Goal: Find specific page/section: Find specific page/section

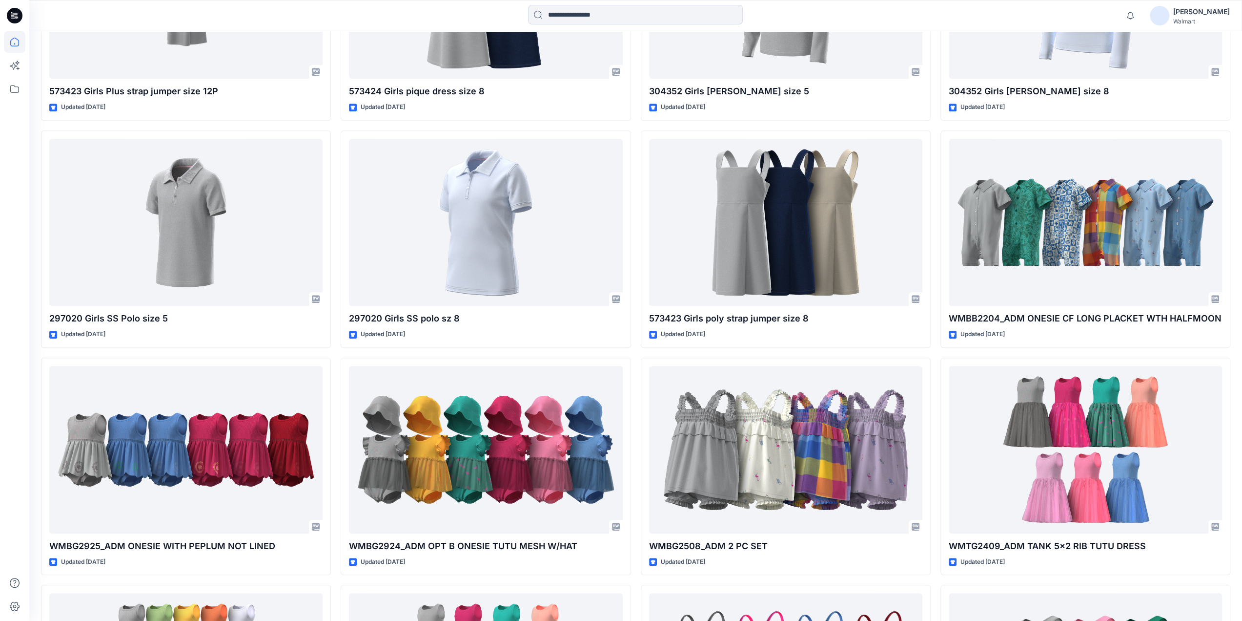
scroll to position [116, 0]
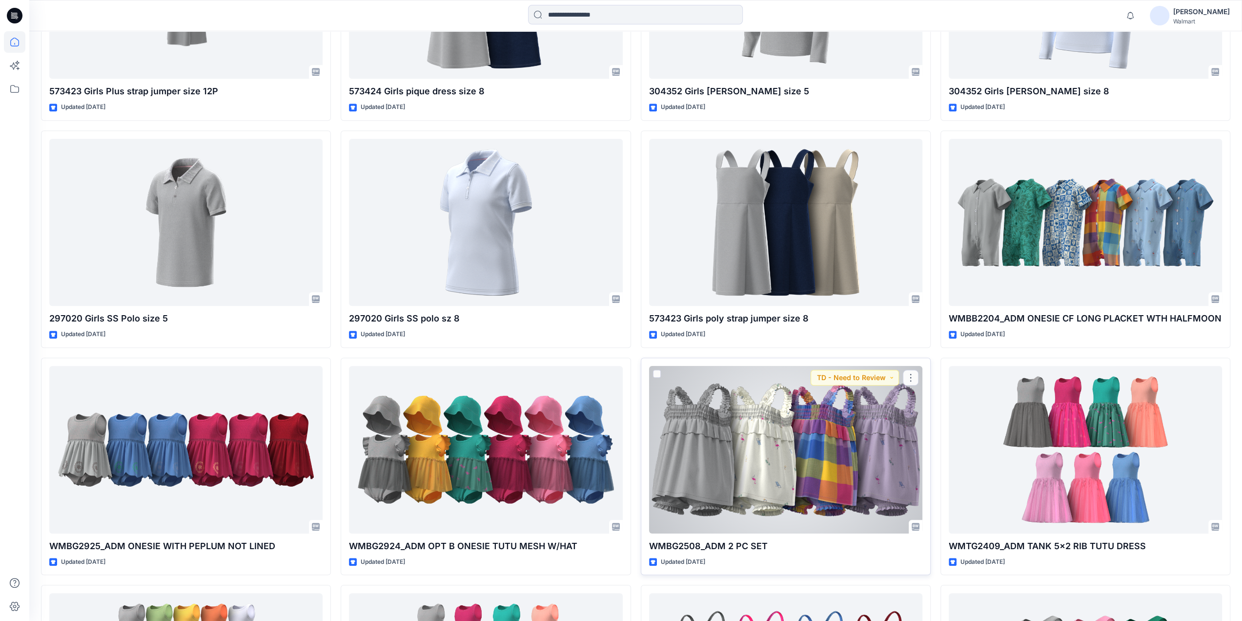
click at [730, 441] on div at bounding box center [785, 449] width 273 height 167
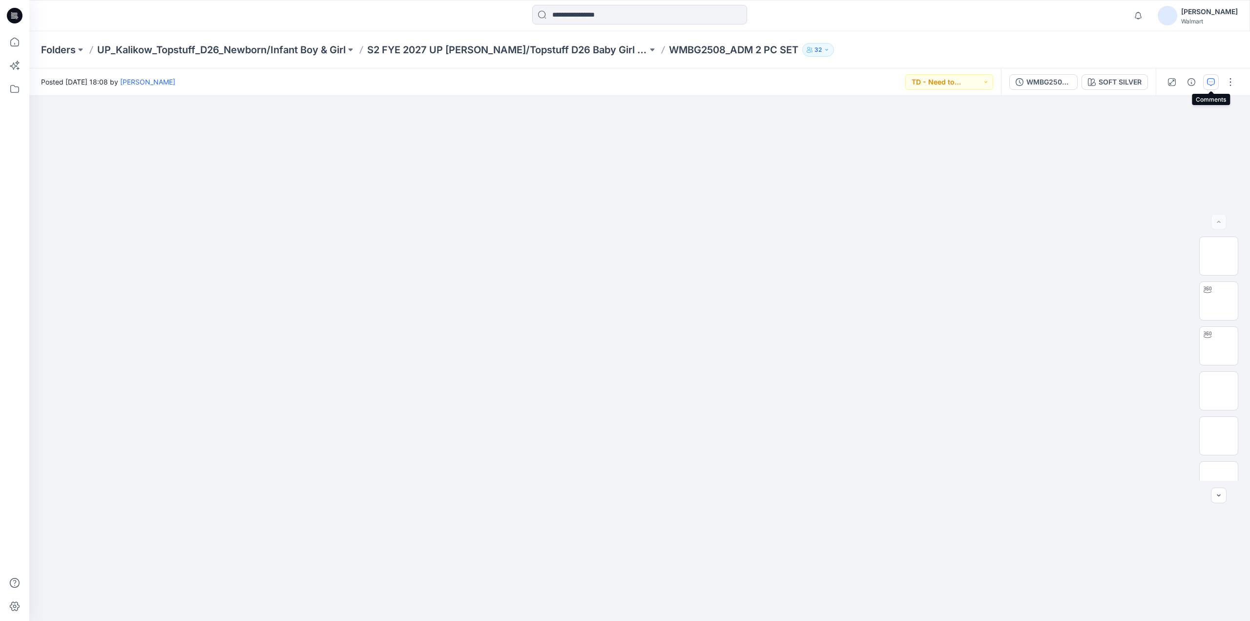
click at [1213, 79] on icon "button" at bounding box center [1211, 82] width 8 height 8
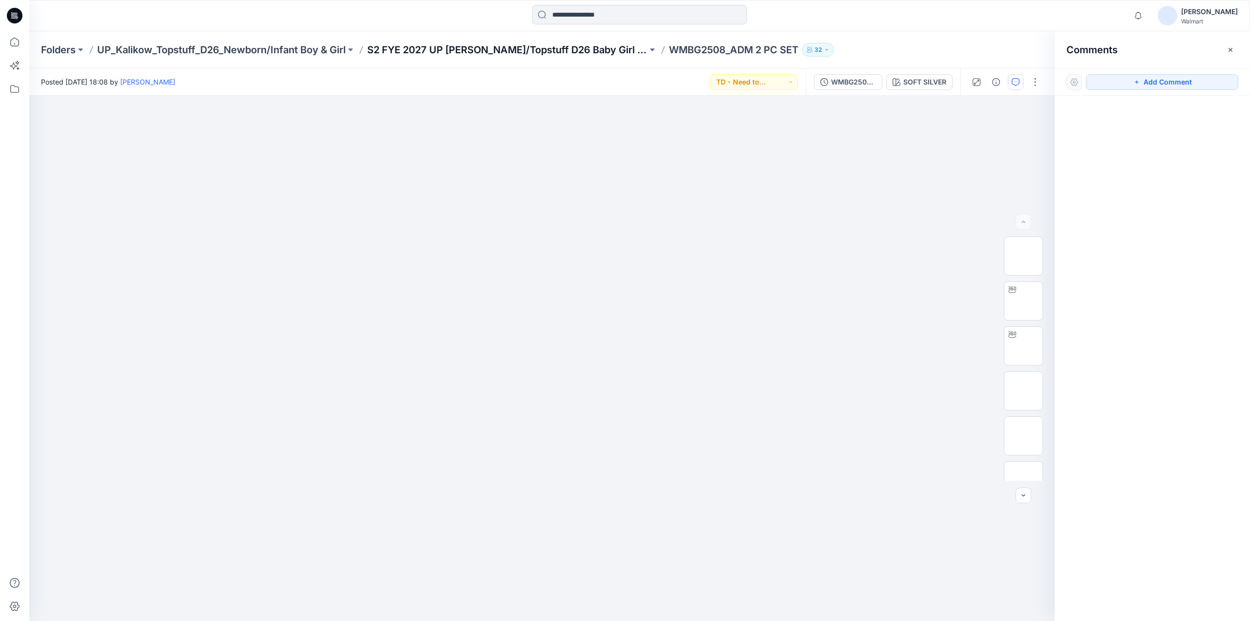
click at [484, 45] on p "S2 FYE 2027 UP Kalikow/Topstuff D26 Baby Girl & Boy" at bounding box center [507, 50] width 280 height 14
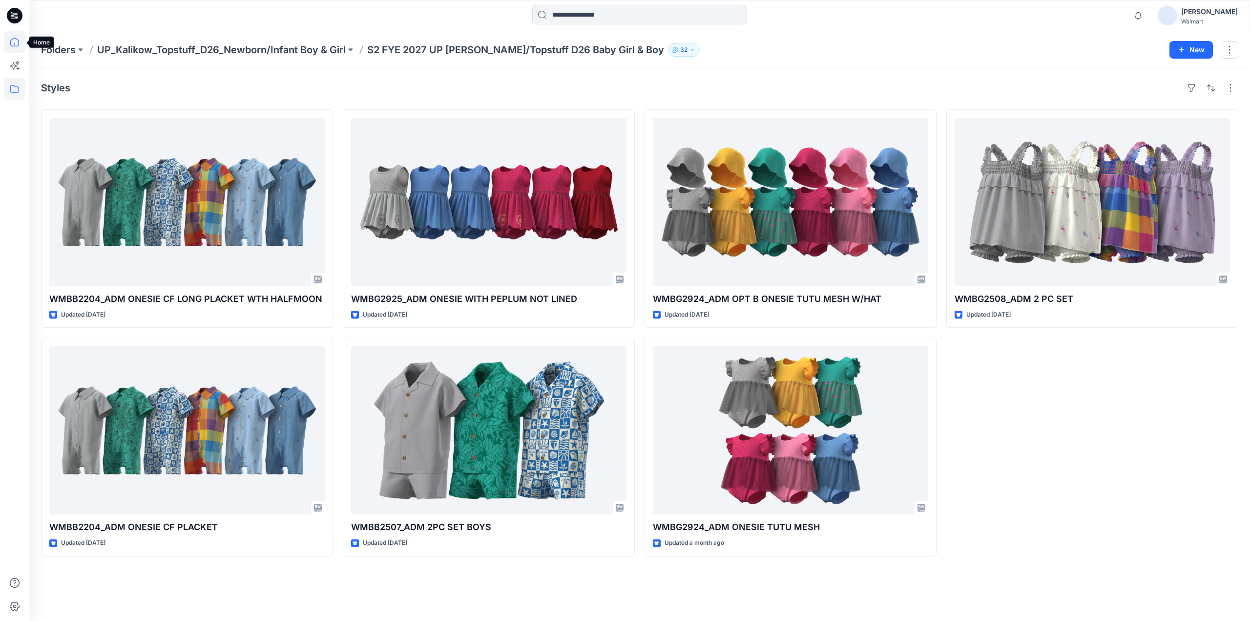
click at [10, 43] on icon at bounding box center [14, 42] width 9 height 9
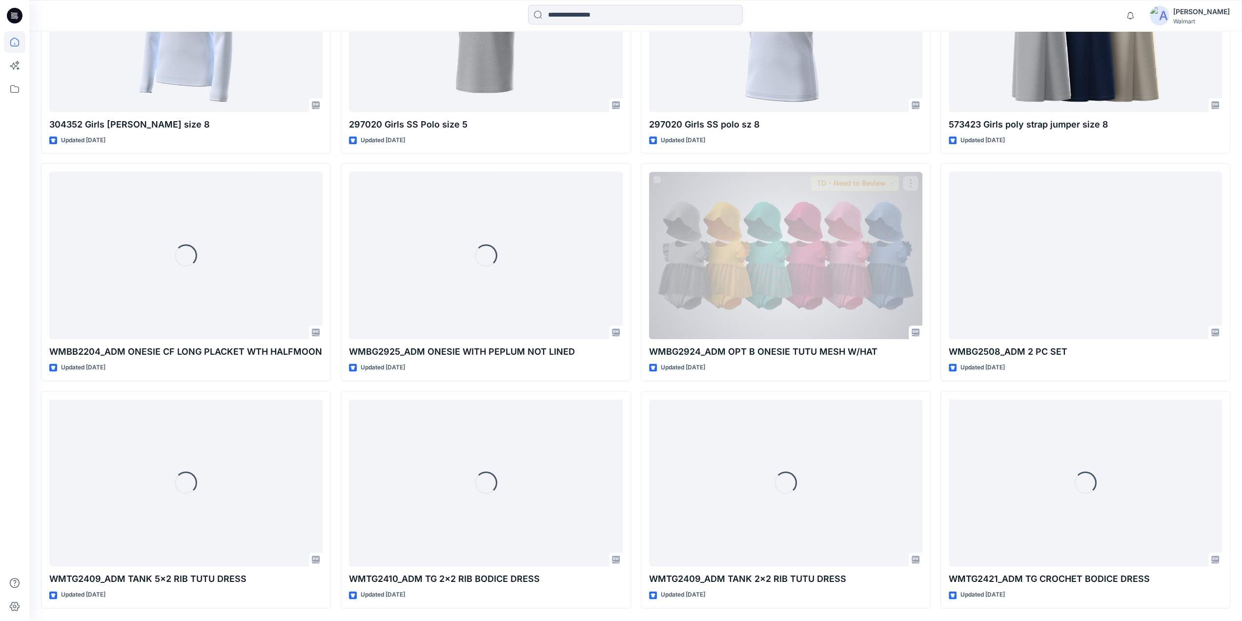
scroll to position [1155, 0]
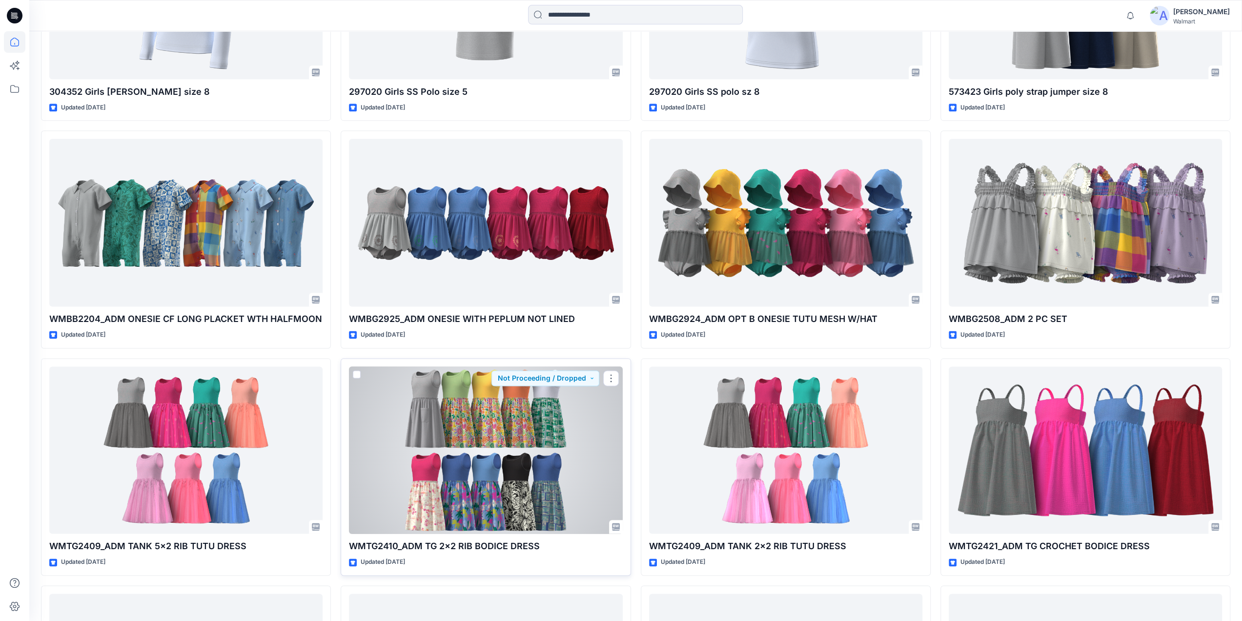
click at [469, 432] on div at bounding box center [485, 449] width 273 height 167
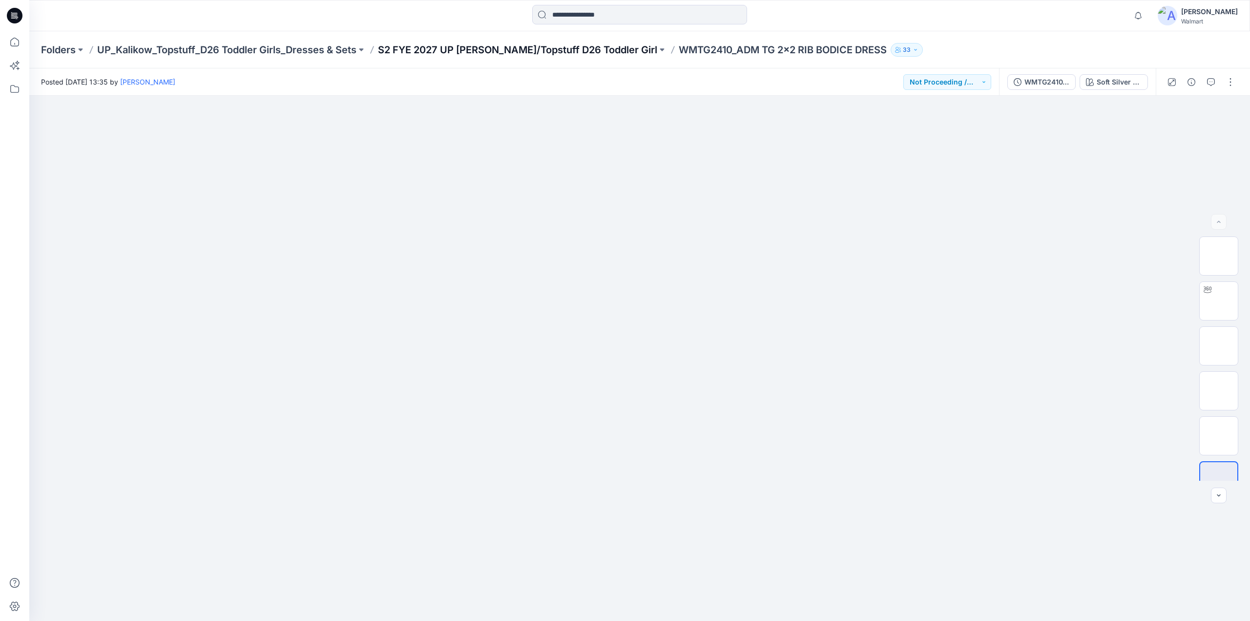
click at [508, 47] on p "S2 FYE 2027 UP Kalikow/Topstuff D26 Toddler Girl" at bounding box center [517, 50] width 279 height 14
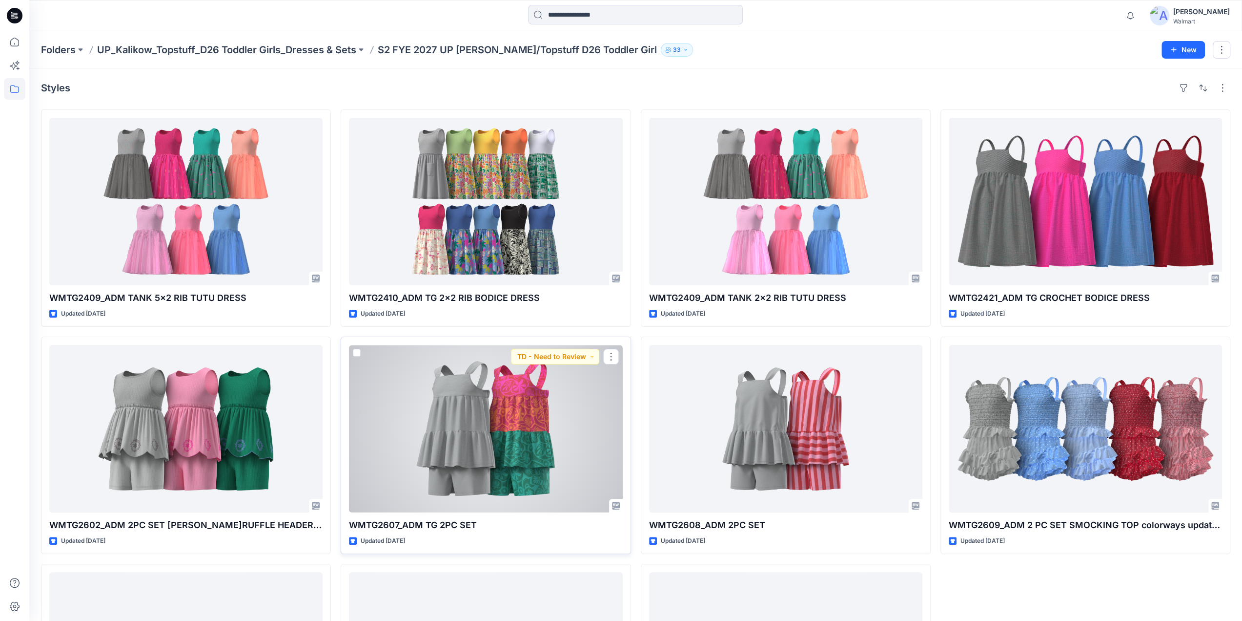
scroll to position [171, 0]
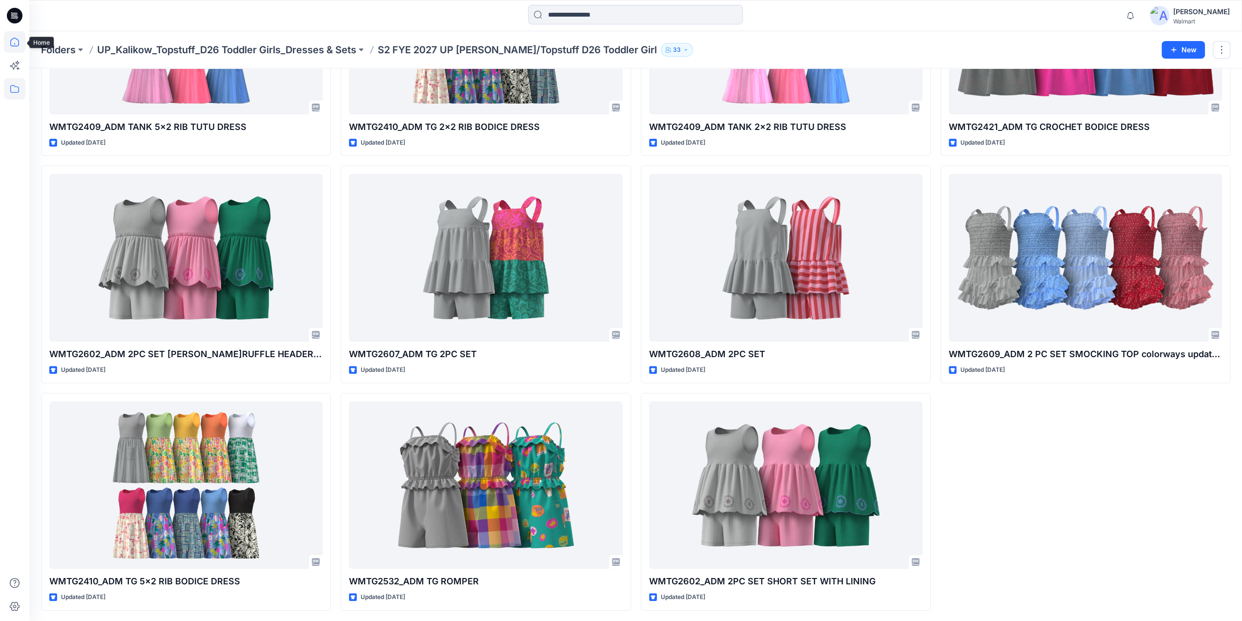
click at [12, 44] on icon at bounding box center [14, 41] width 21 height 21
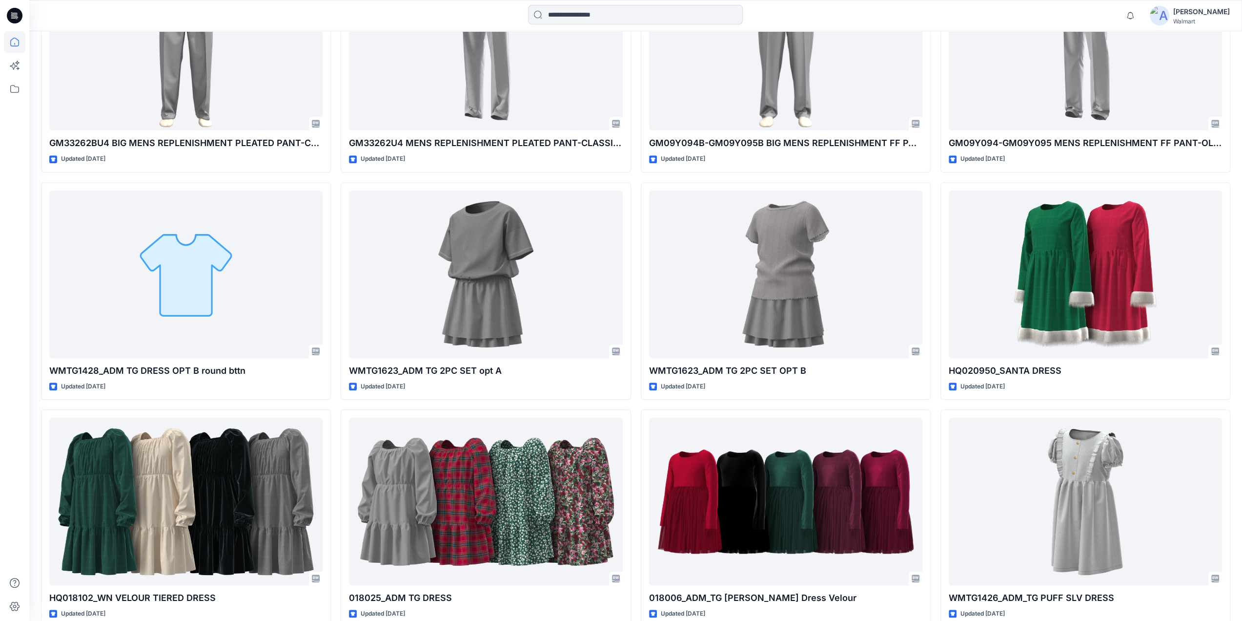
scroll to position [7937, 0]
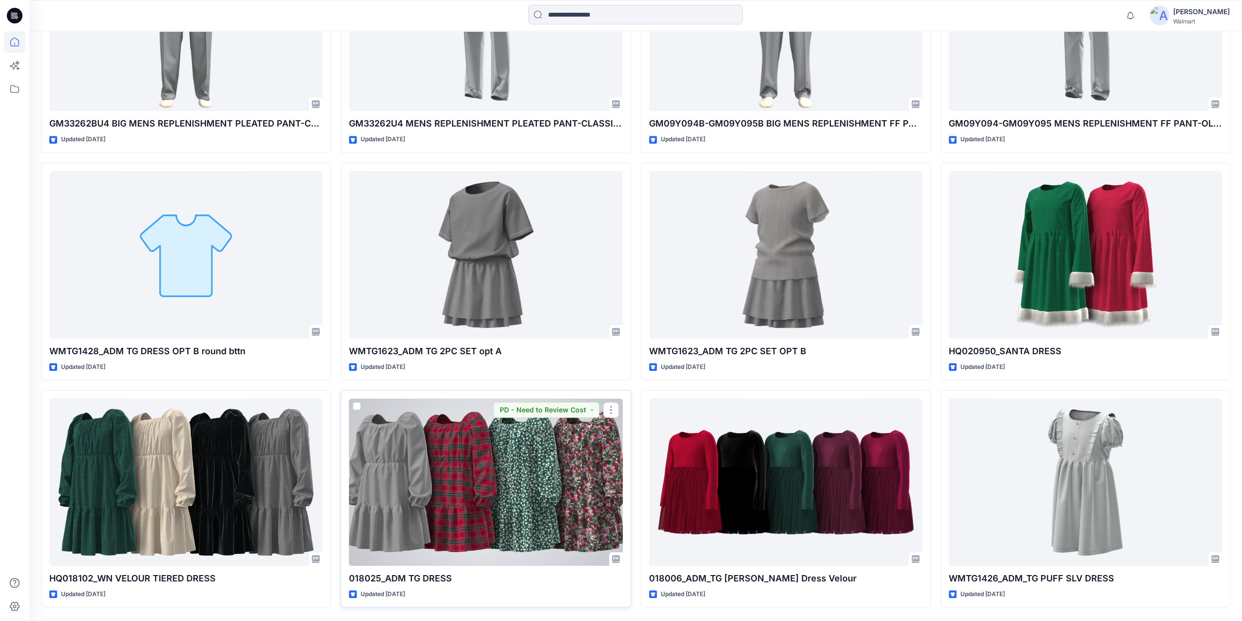
click at [447, 525] on div at bounding box center [485, 481] width 273 height 167
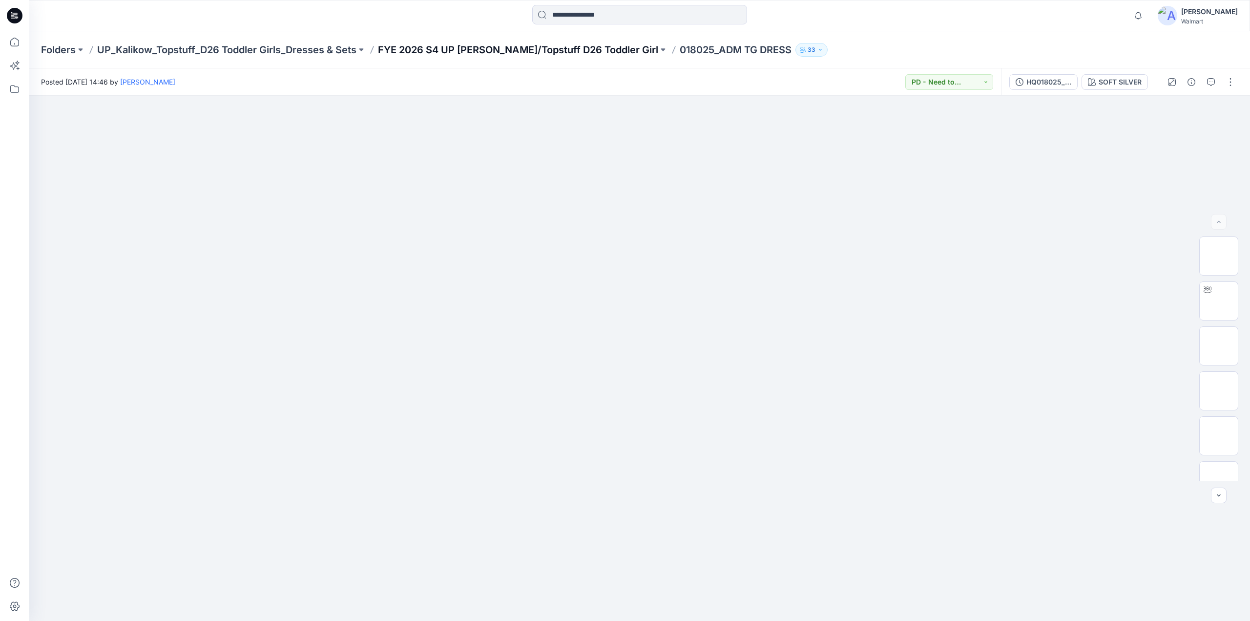
click at [499, 45] on p "FYE 2026 S4 UP Kalikow/Topstuff D26 Toddler Girl" at bounding box center [518, 50] width 280 height 14
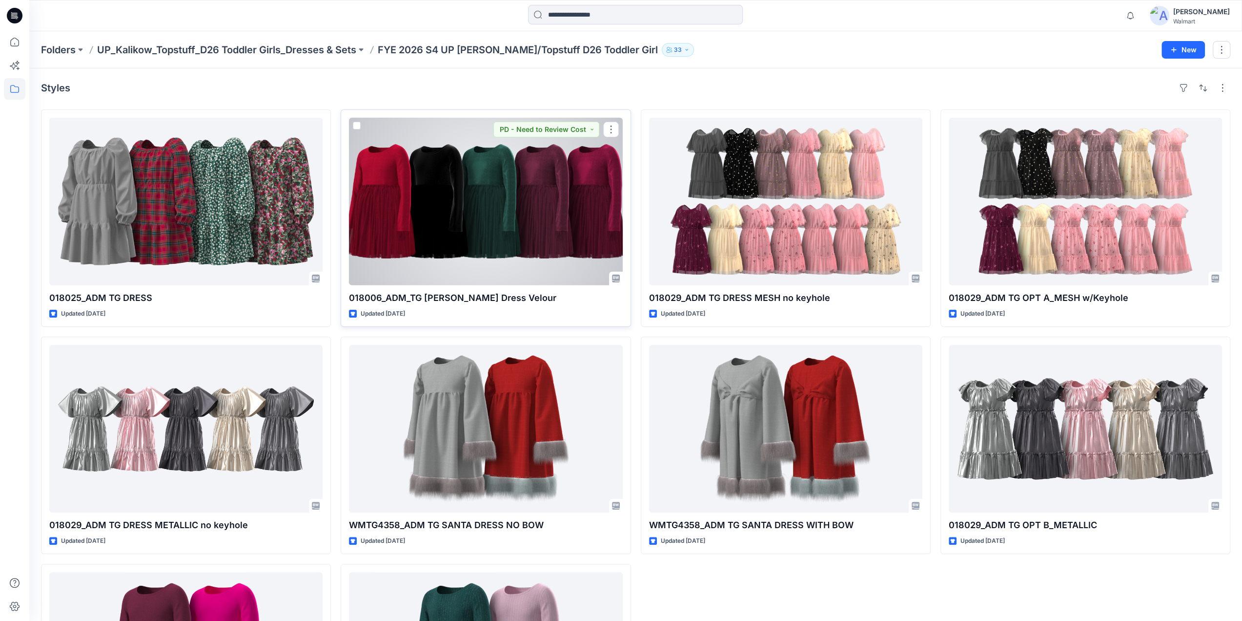
click at [491, 253] on div at bounding box center [485, 201] width 273 height 167
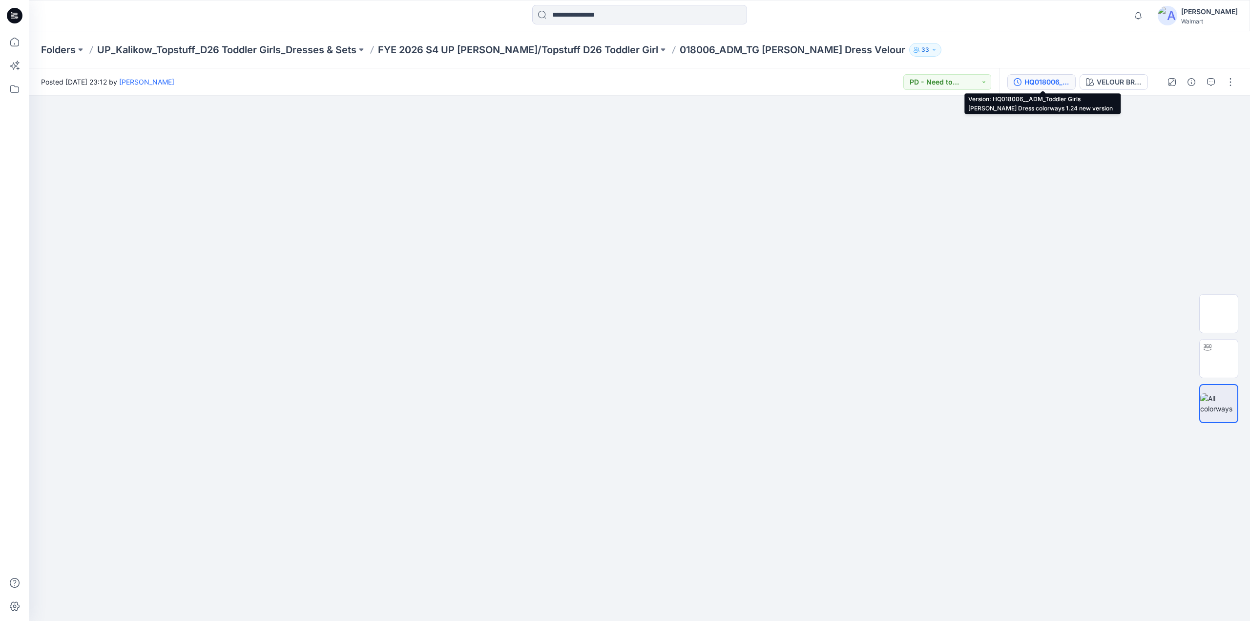
click at [1042, 85] on div "HQ018006__ADM_Toddler Girls LS Tutu Dress colorways 1.24 new version" at bounding box center [1046, 82] width 45 height 11
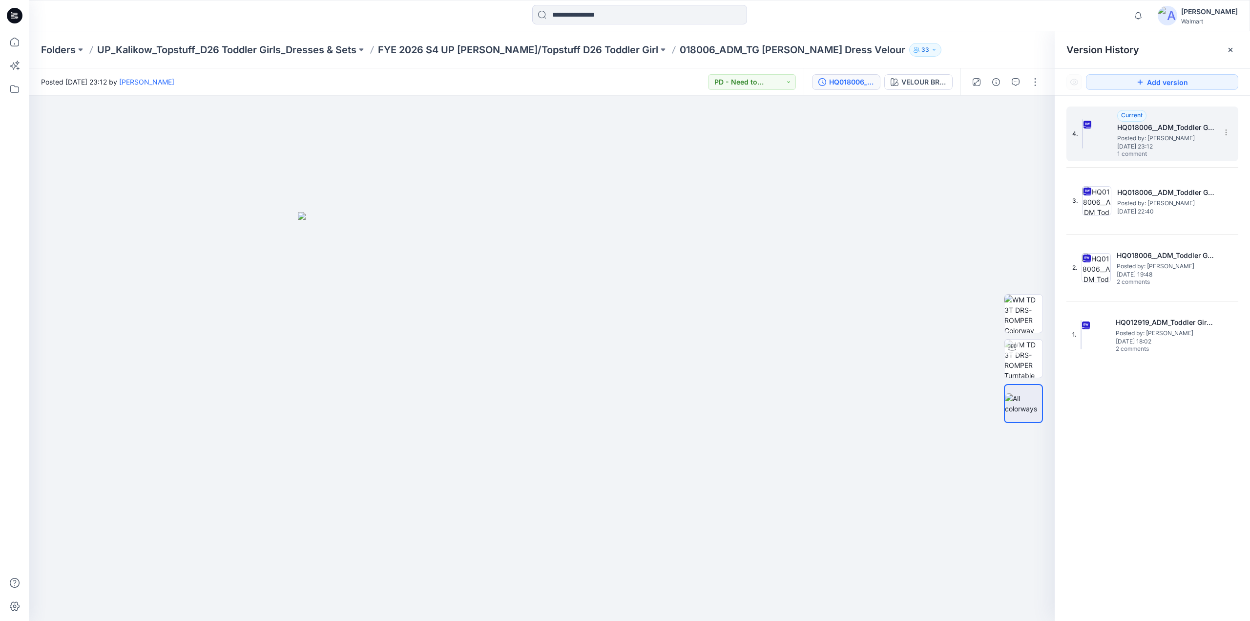
click at [1112, 136] on div "4. Current HQ018006__ADM_Toddler Girls LS Tutu Dress colorways 1.24 new version…" at bounding box center [1145, 133] width 146 height 47
click at [1021, 352] on img at bounding box center [1023, 358] width 38 height 38
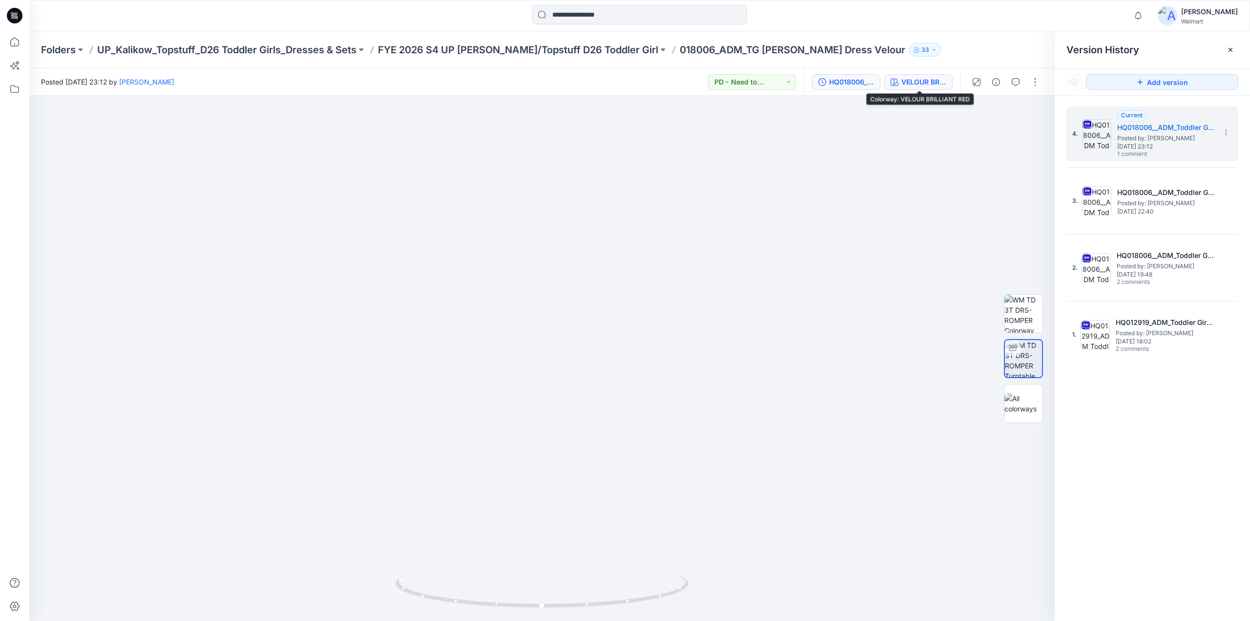
click at [929, 83] on div "VELOUR BRILLIANT RED" at bounding box center [923, 82] width 45 height 11
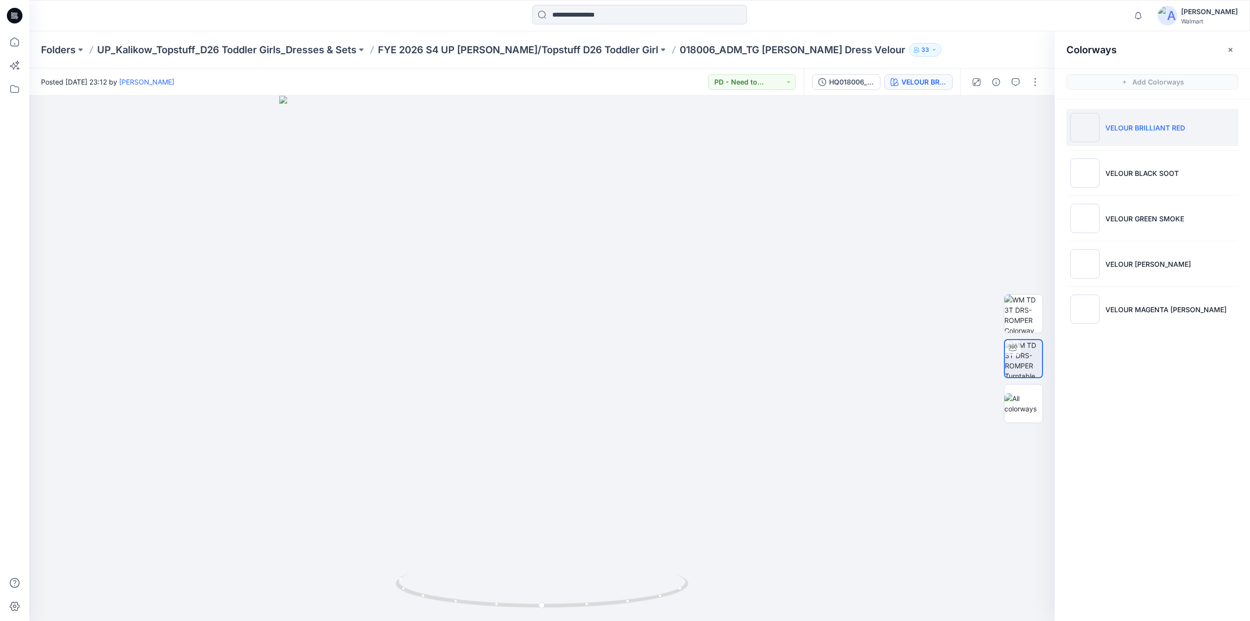
click at [1143, 131] on p "VELOUR BRILLIANT RED" at bounding box center [1145, 128] width 80 height 10
click at [1029, 361] on img at bounding box center [1023, 358] width 38 height 38
click at [851, 83] on div "HQ018006__ADM_Toddler Girls LS Tutu Dress colorways 1.24 new version" at bounding box center [851, 82] width 45 height 11
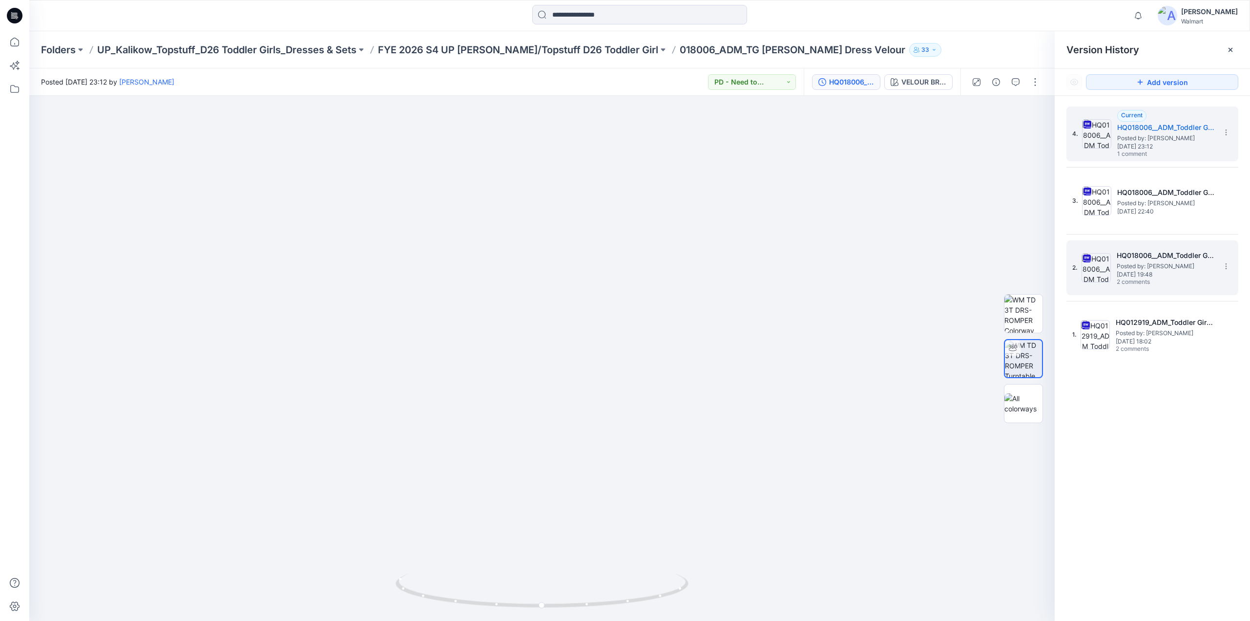
click at [1133, 264] on span "Posted by: Grace Vergara" at bounding box center [1166, 266] width 98 height 10
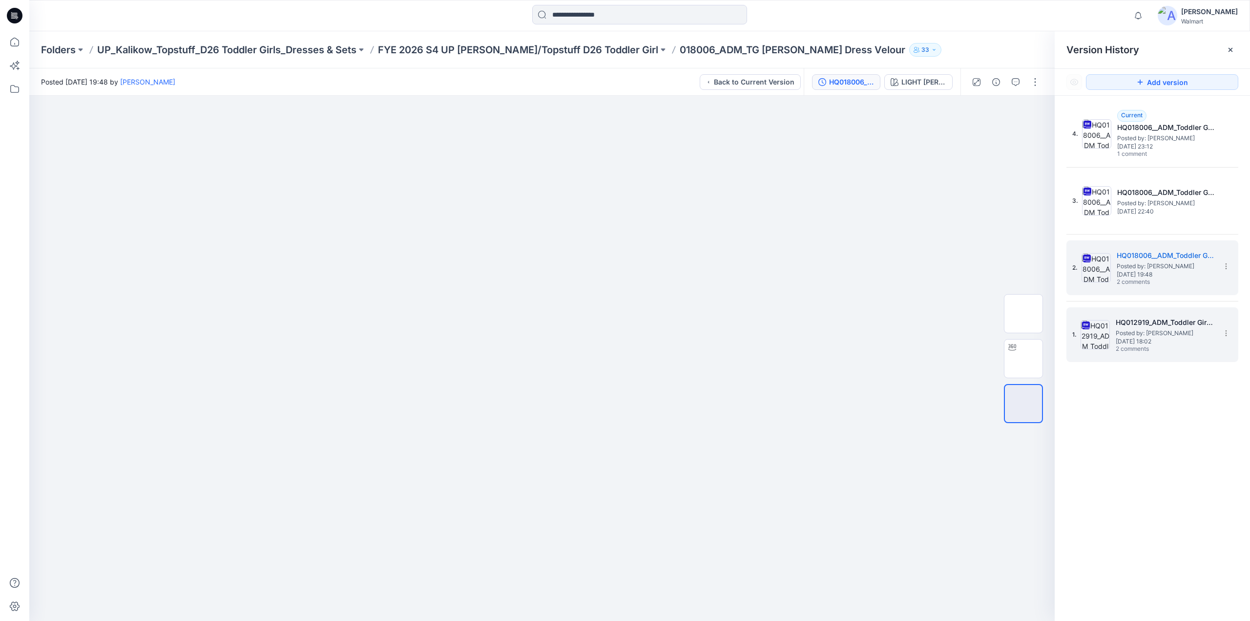
click at [1148, 331] on span "Posted by: Grace Vergara" at bounding box center [1165, 333] width 98 height 10
click at [1146, 278] on span "2 comments" at bounding box center [1151, 282] width 68 height 8
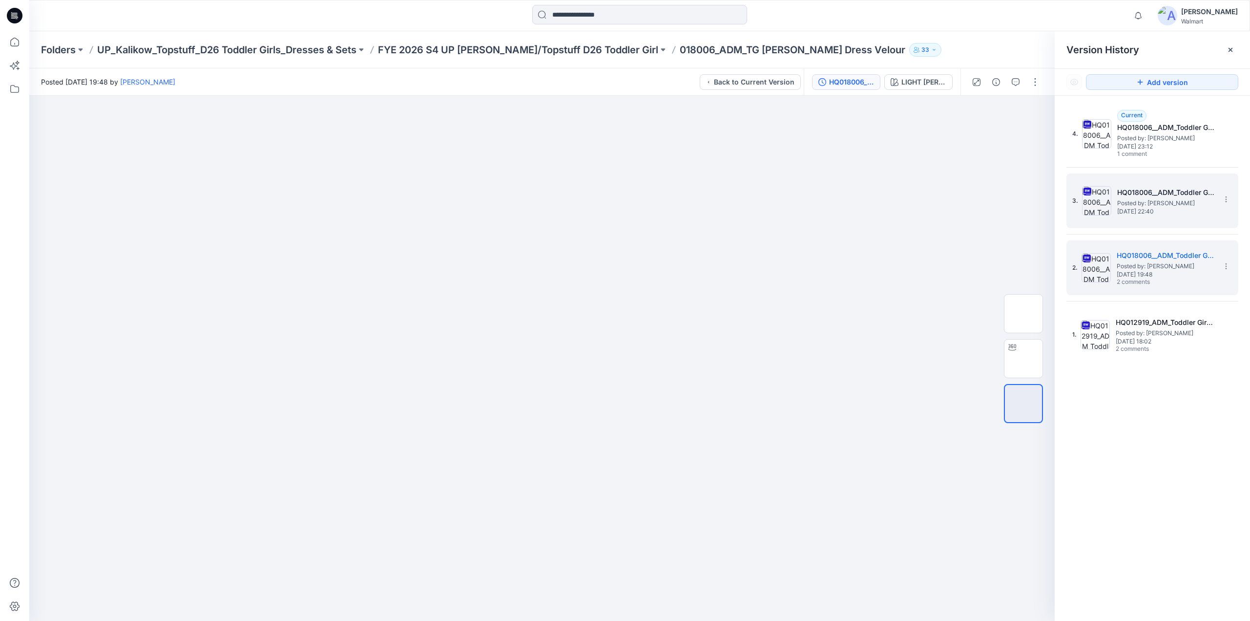
click at [1138, 194] on h5 "HQ018006__ADM_Toddler Girls LS Tutu Dress colorways 1.24" at bounding box center [1166, 192] width 98 height 12
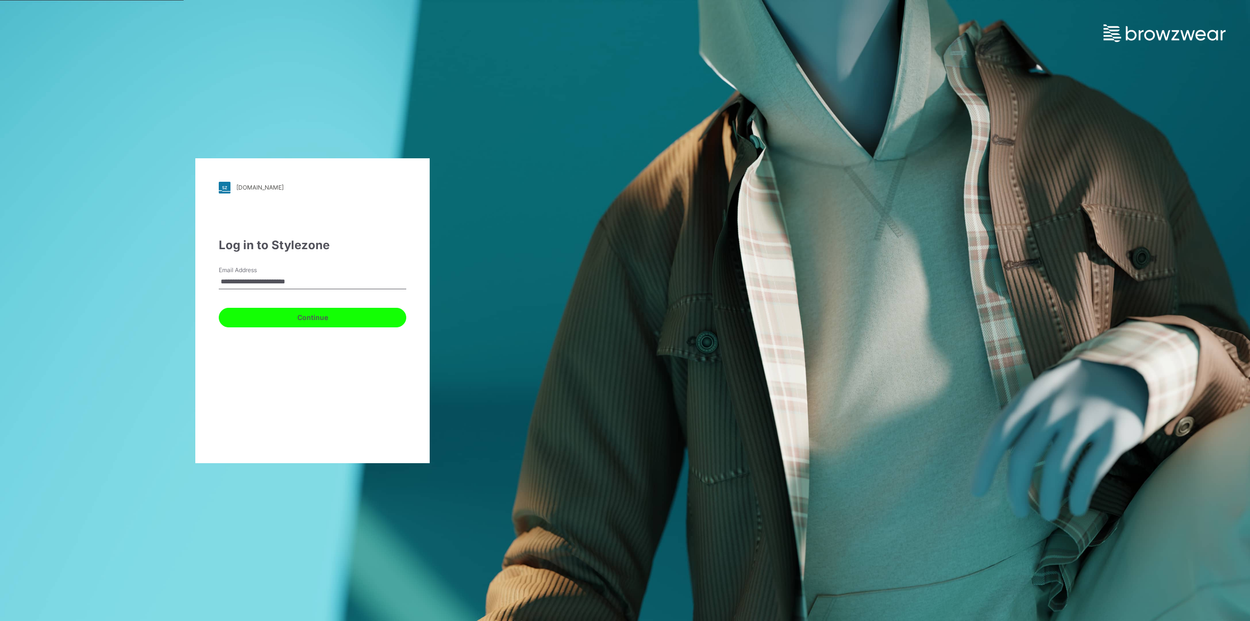
click at [294, 316] on button "Continue" at bounding box center [312, 318] width 187 height 20
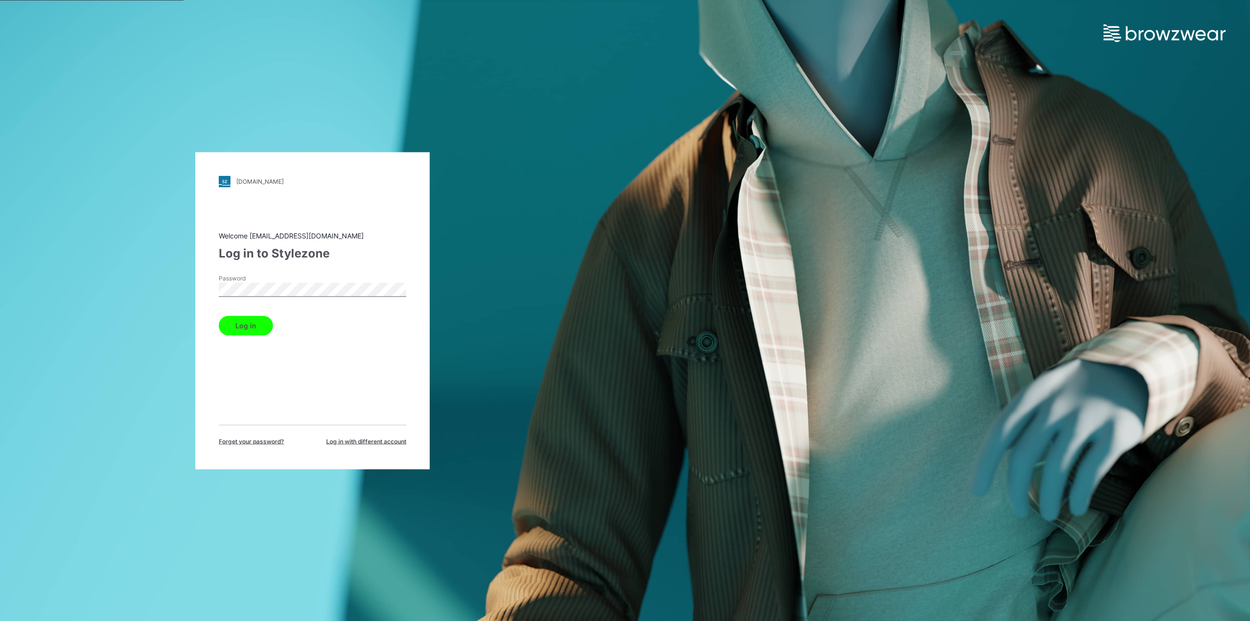
click at [254, 322] on button "Log in" at bounding box center [246, 325] width 54 height 20
